Goal: Task Accomplishment & Management: Complete application form

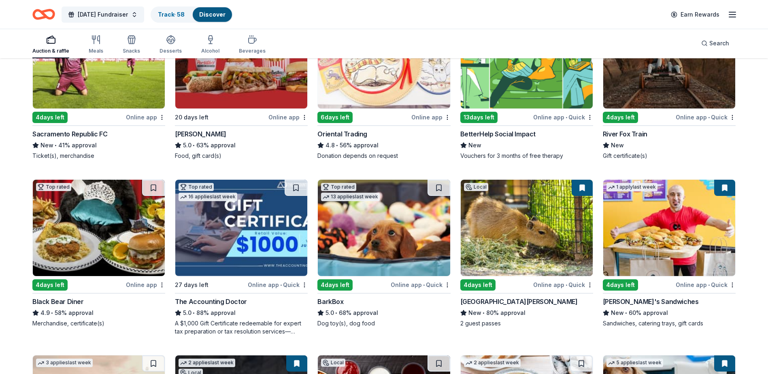
scroll to position [121, 0]
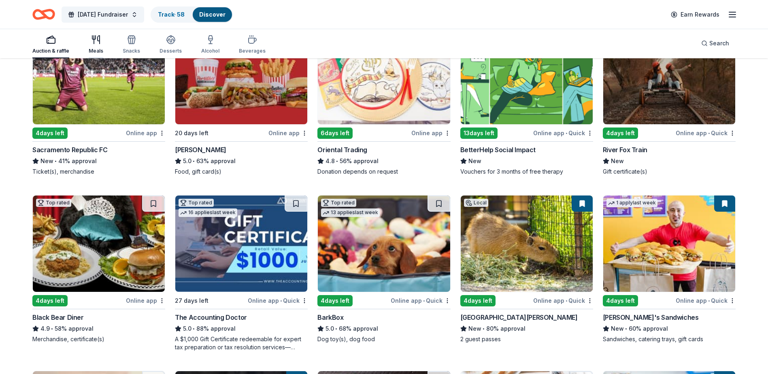
click at [98, 47] on div "Meals" at bounding box center [96, 44] width 15 height 19
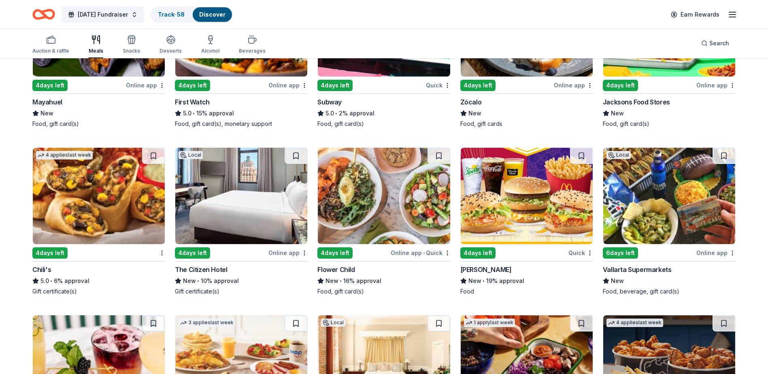
scroll to position [728, 0]
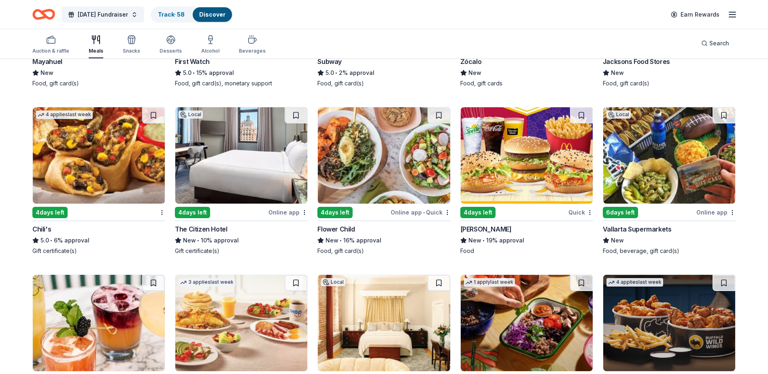
click at [534, 159] on img at bounding box center [526, 155] width 132 height 96
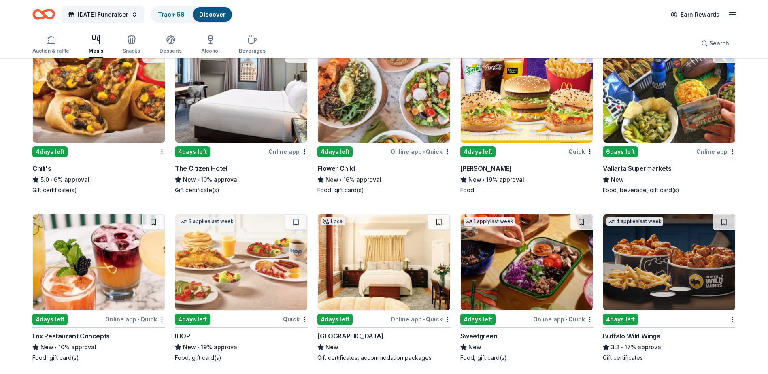
scroll to position [769, 0]
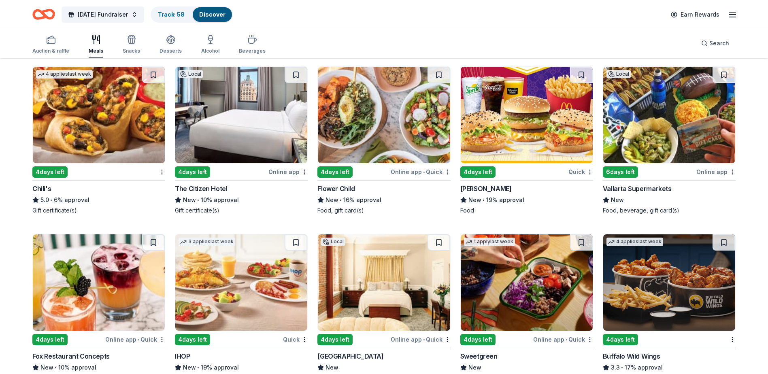
click at [664, 108] on img at bounding box center [669, 115] width 132 height 96
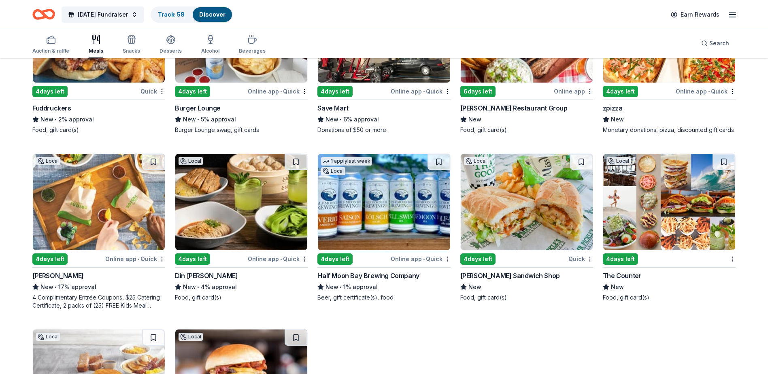
scroll to position [2363, 0]
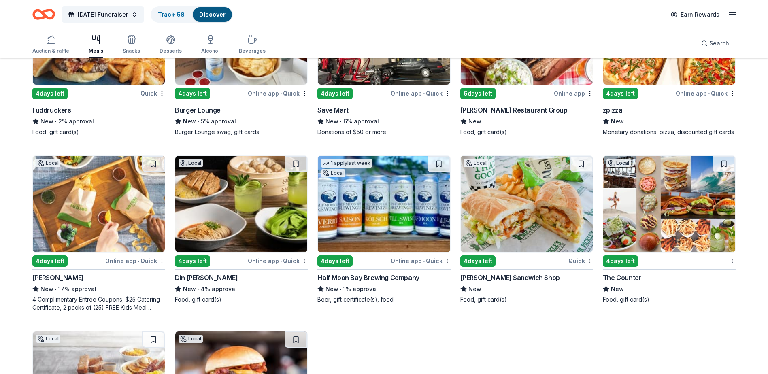
click at [386, 219] on img at bounding box center [384, 204] width 132 height 96
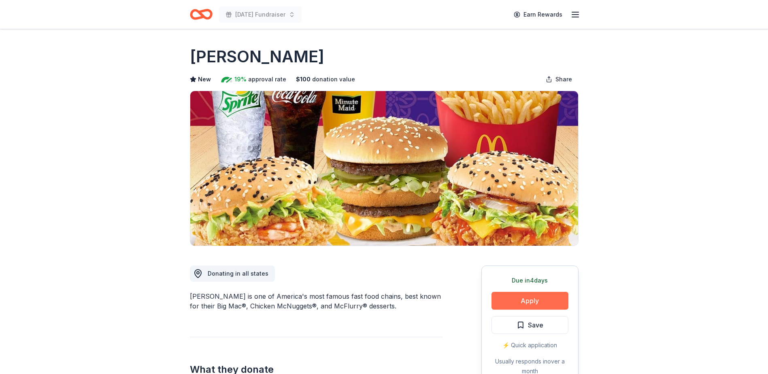
click at [526, 298] on button "Apply" at bounding box center [529, 301] width 77 height 18
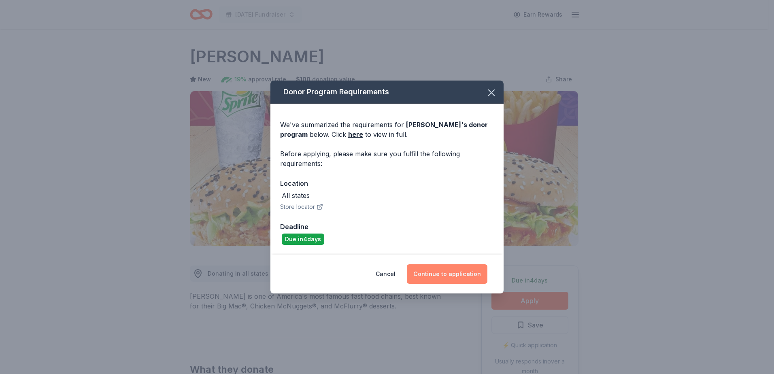
click at [438, 273] on button "Continue to application" at bounding box center [447, 273] width 81 height 19
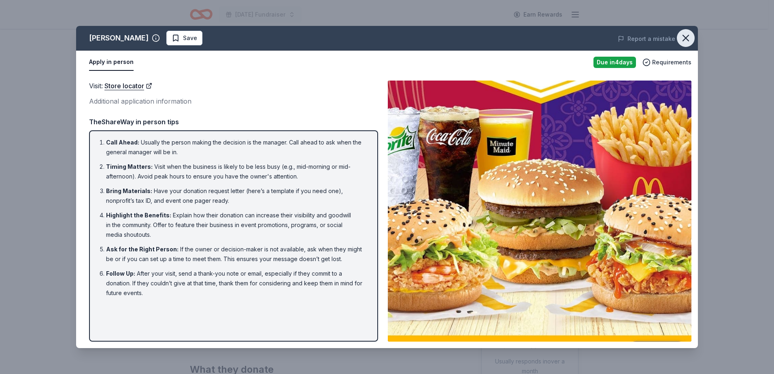
click at [687, 37] on icon "button" at bounding box center [686, 38] width 6 height 6
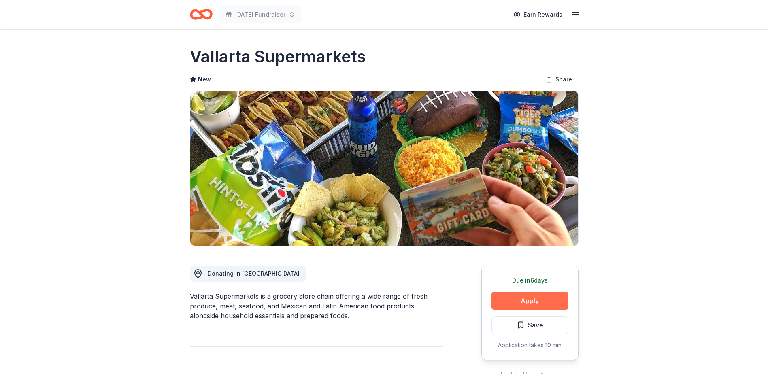
click at [532, 303] on button "Apply" at bounding box center [529, 301] width 77 height 18
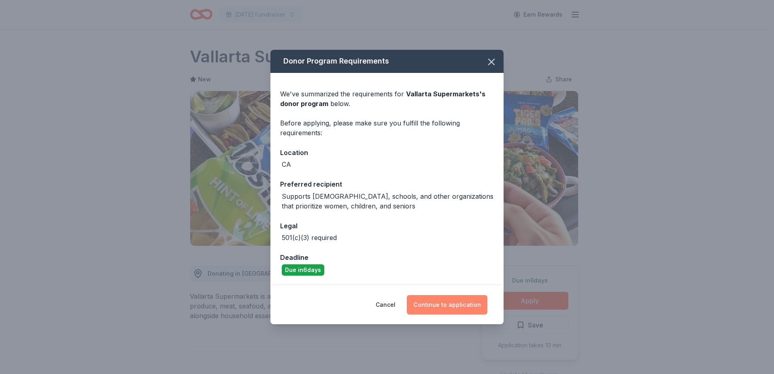
click at [460, 305] on button "Continue to application" at bounding box center [447, 304] width 81 height 19
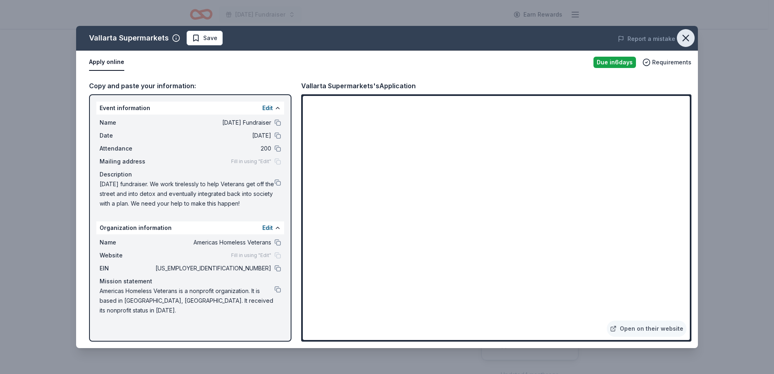
click at [682, 37] on icon "button" at bounding box center [685, 37] width 11 height 11
